Goal: Task Accomplishment & Management: Use online tool/utility

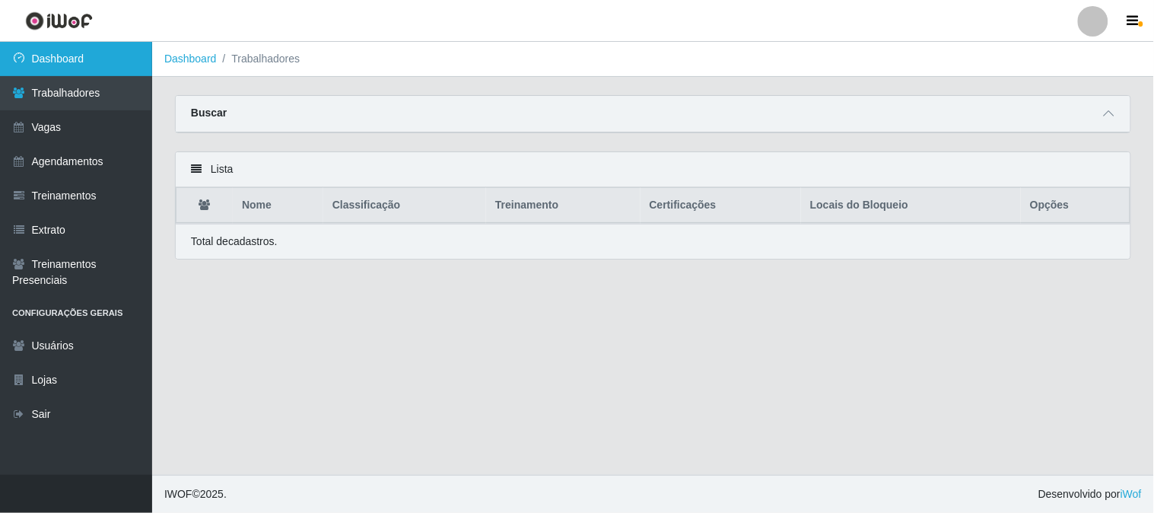
click at [97, 51] on link "Dashboard" at bounding box center [76, 59] width 152 height 34
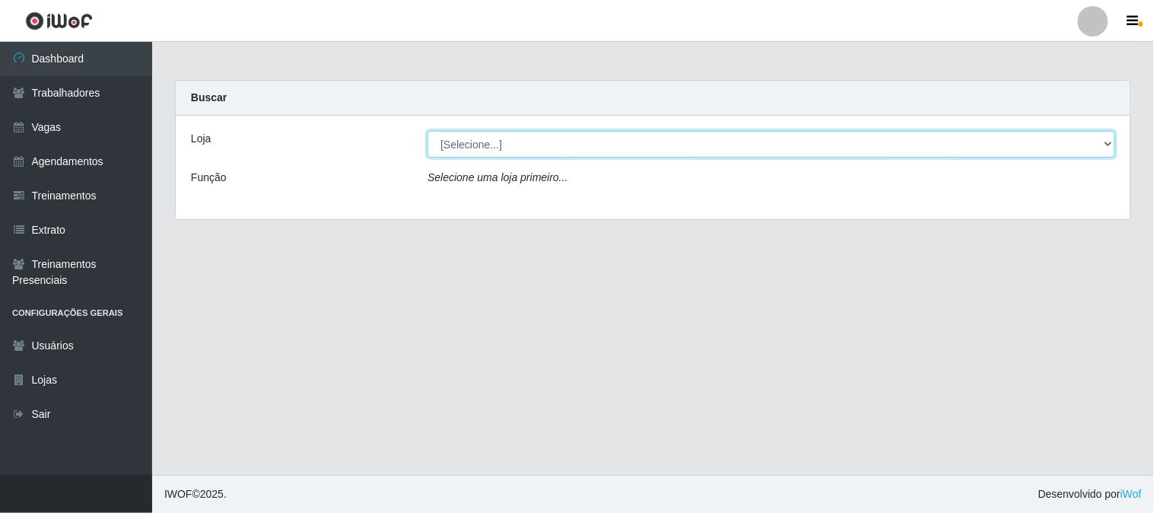
click at [515, 140] on select "[Selecione...] Sapore D'italia" at bounding box center [772, 144] width 688 height 27
select select "266"
click at [428, 131] on select "[Selecione...] Sapore D'italia" at bounding box center [772, 144] width 688 height 27
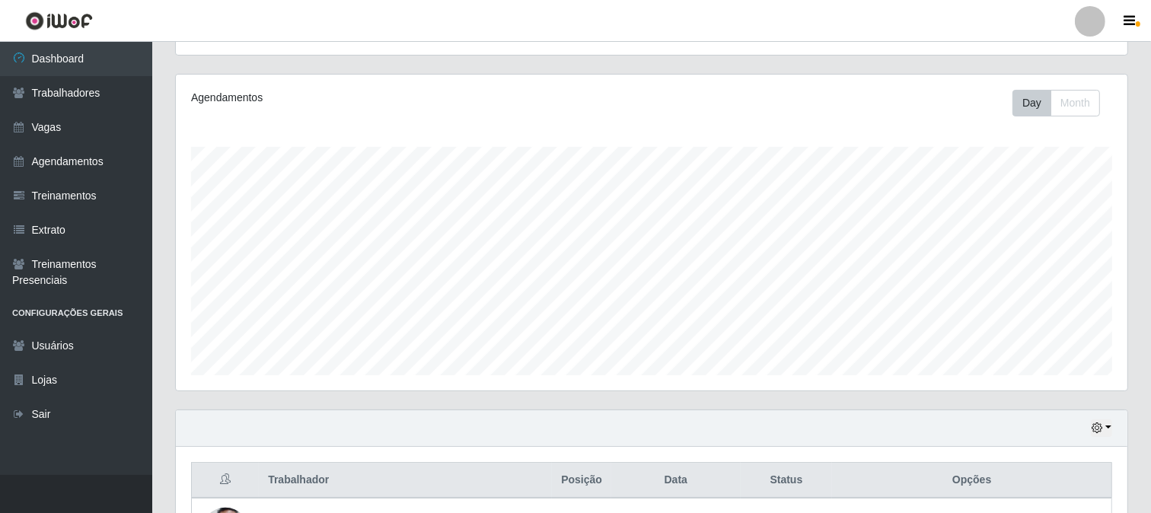
scroll to position [253, 0]
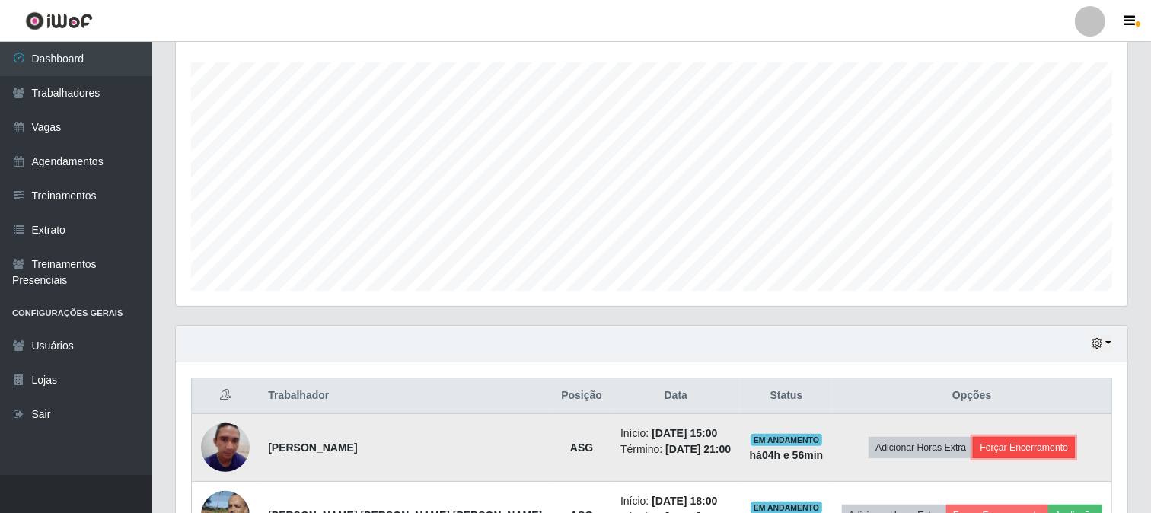
click at [988, 444] on button "Forçar Encerramento" at bounding box center [1023, 447] width 102 height 21
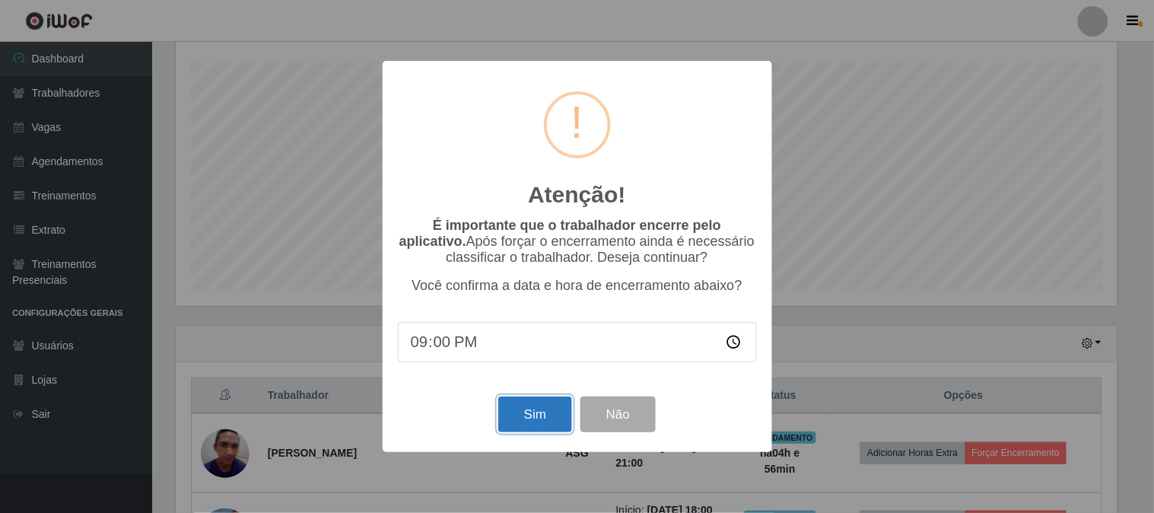
click at [536, 411] on button "Sim" at bounding box center [535, 414] width 74 height 36
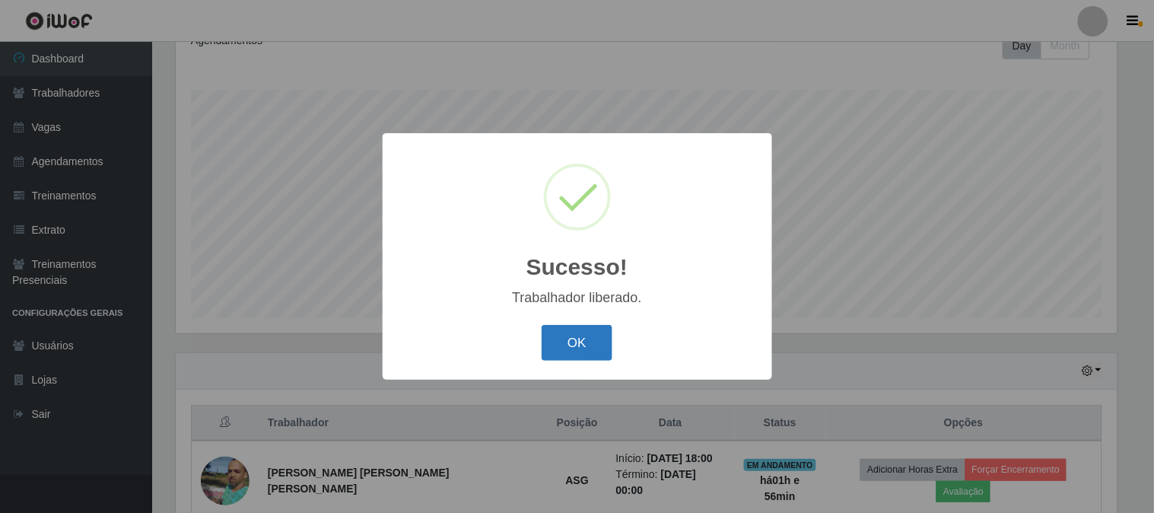
click at [568, 336] on button "OK" at bounding box center [577, 343] width 71 height 36
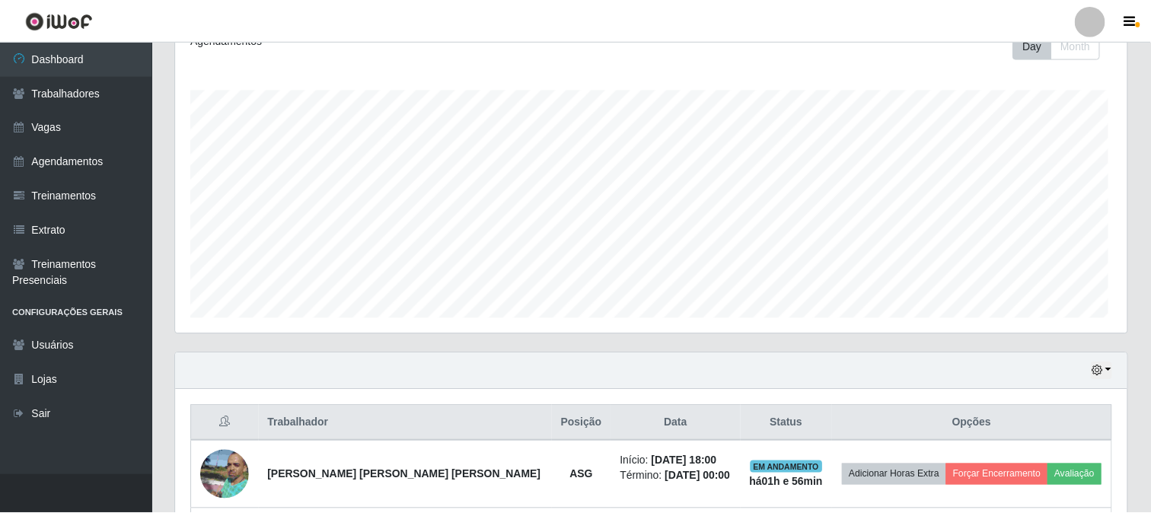
scroll to position [315, 951]
